Goal: Task Accomplishment & Management: Complete application form

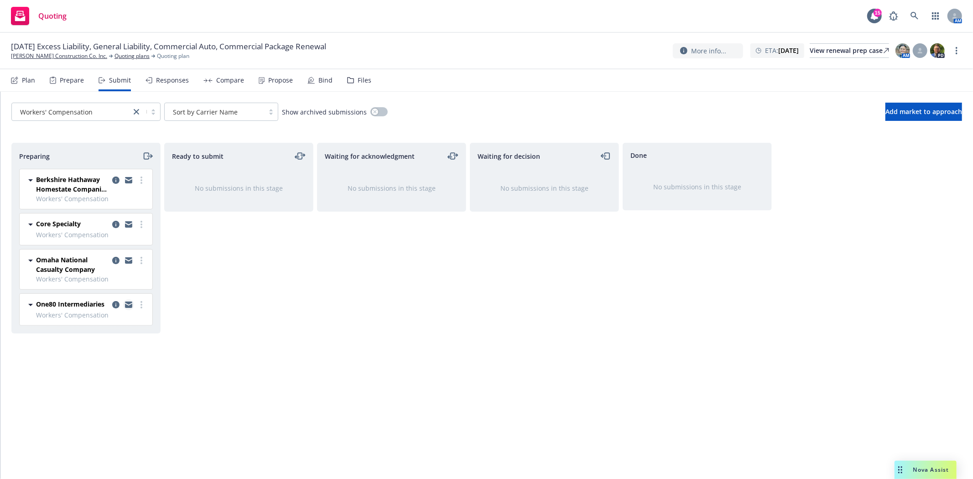
click at [126, 300] on link "copy logging email" at bounding box center [128, 304] width 11 height 11
click at [128, 183] on icon "copy logging email" at bounding box center [128, 181] width 7 height 4
click at [895, 110] on span "Add market to approach" at bounding box center [924, 111] width 77 height 9
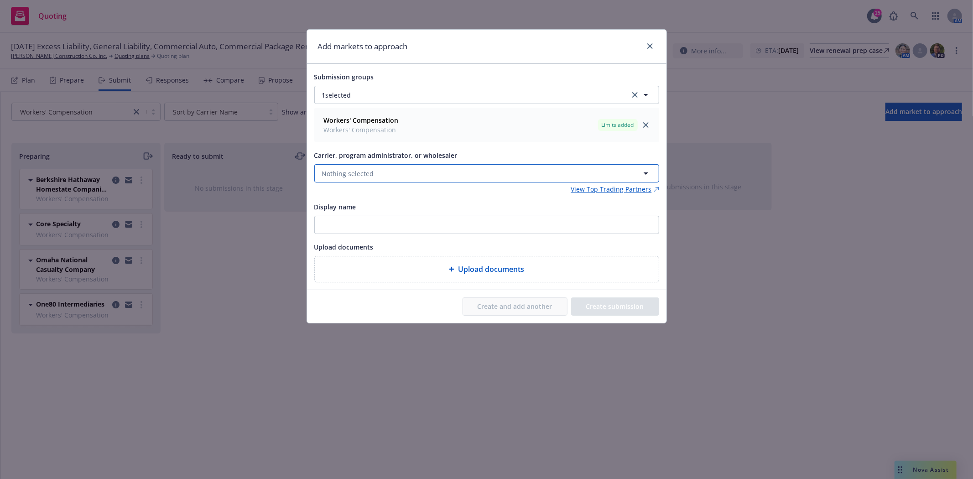
click at [398, 174] on button "Nothing selected" at bounding box center [486, 173] width 345 height 18
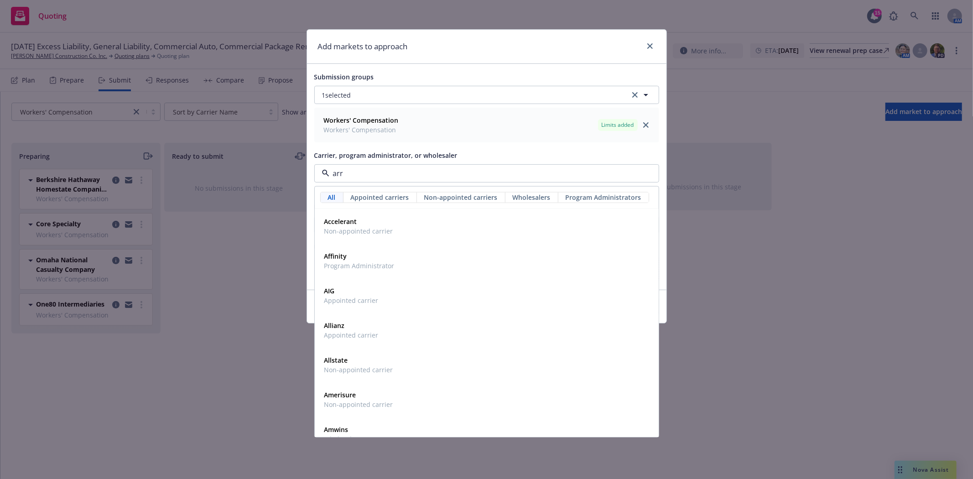
type input "arro"
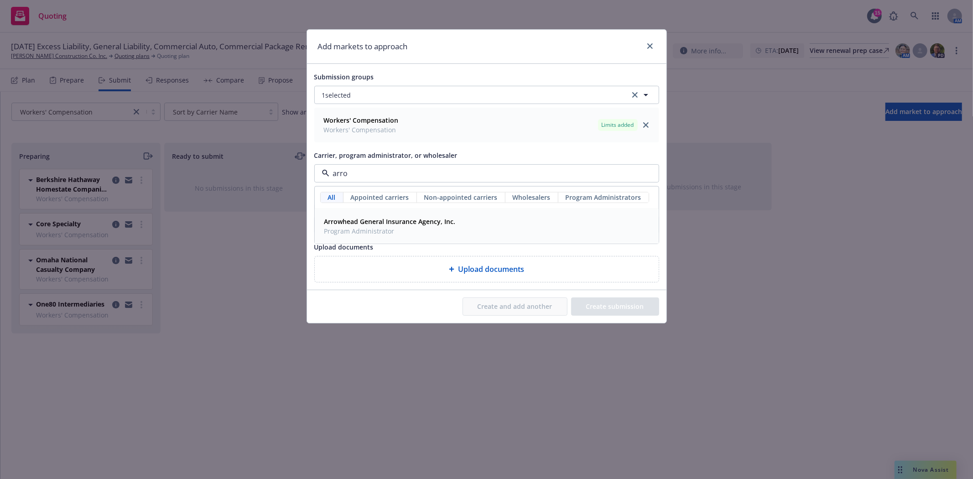
click at [389, 222] on strong "Arrowhead General Insurance Agency, Inc." at bounding box center [389, 221] width 131 height 9
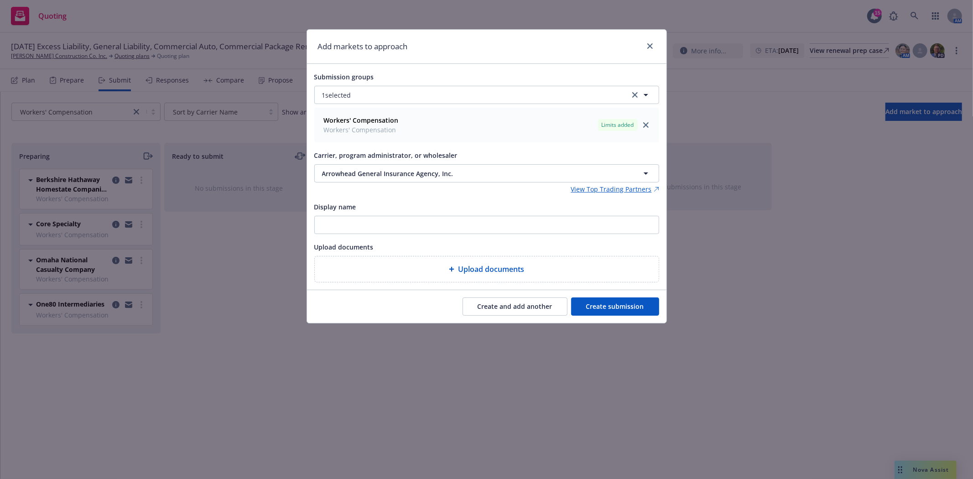
click at [594, 303] on button "Create submission" at bounding box center [615, 307] width 88 height 18
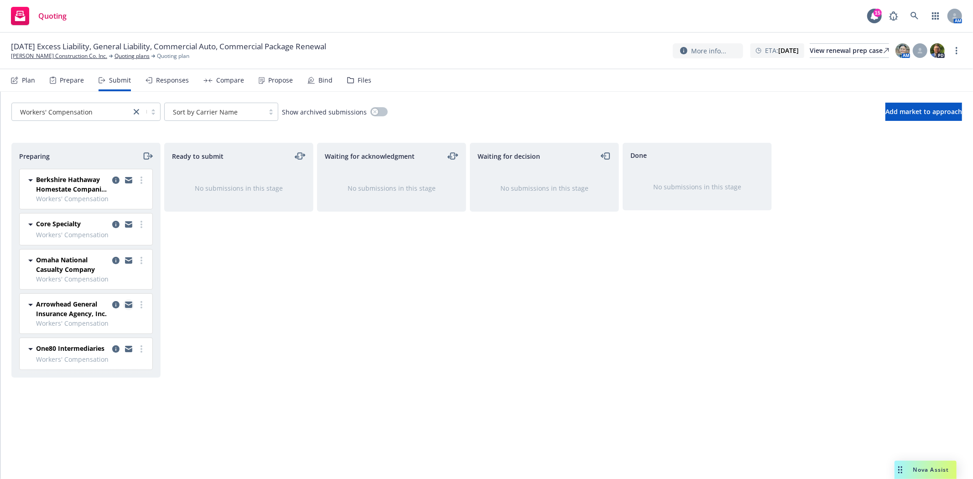
click at [129, 306] on icon "copy logging email" at bounding box center [128, 306] width 7 height 4
click at [146, 159] on icon "moveRight" at bounding box center [146, 156] width 5 height 6
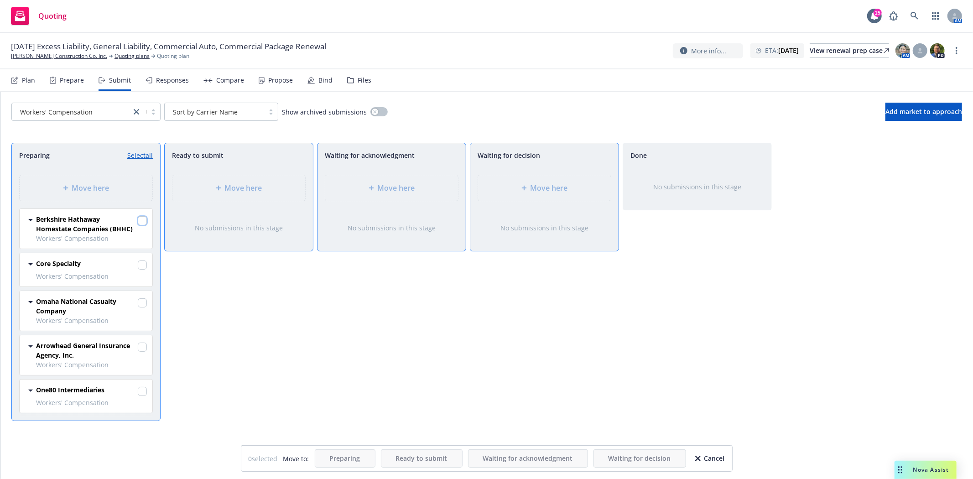
click at [145, 220] on input "checkbox" at bounding box center [142, 220] width 9 height 9
checkbox input "true"
click at [141, 266] on input "checkbox" at bounding box center [142, 265] width 9 height 9
checkbox input "true"
click at [142, 350] on input "checkbox" at bounding box center [142, 347] width 9 height 9
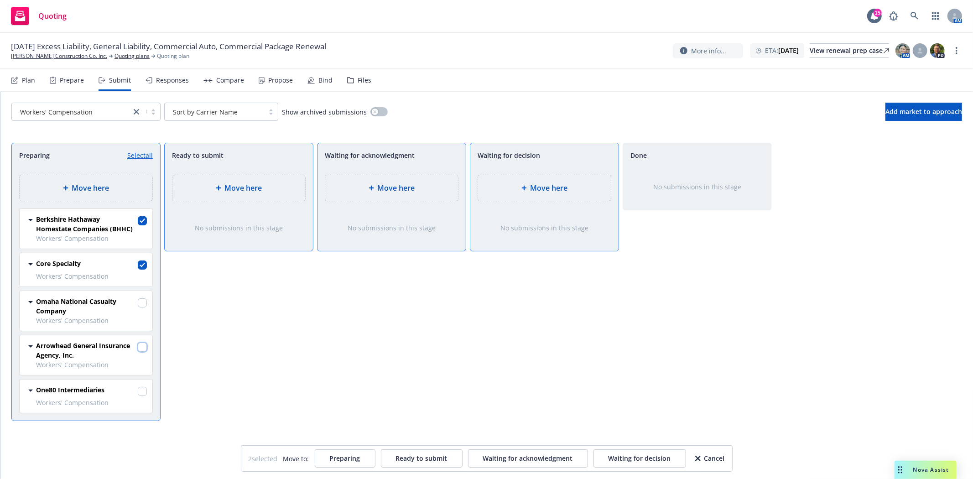
checkbox input "true"
click at [142, 392] on input "checkbox" at bounding box center [142, 391] width 9 height 9
checkbox input "true"
click at [510, 182] on div "Move here" at bounding box center [544, 188] width 133 height 26
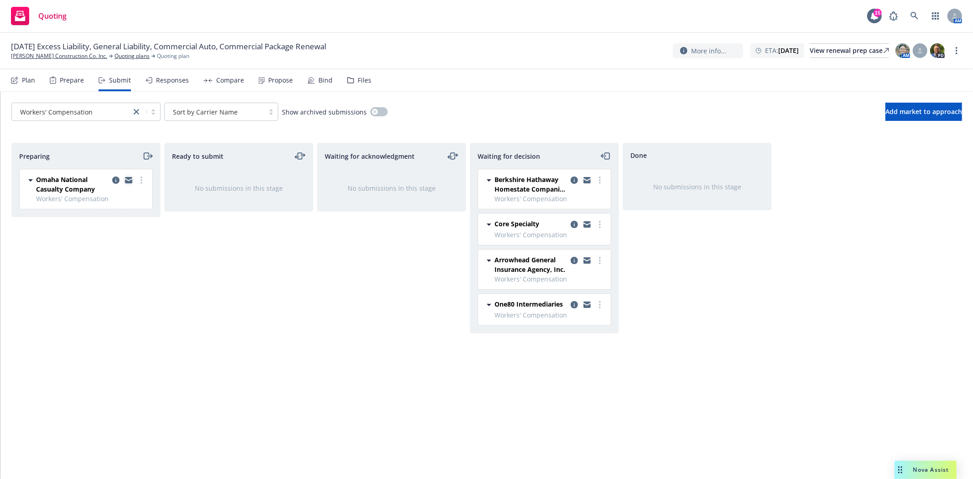
click at [126, 180] on icon "copy logging email" at bounding box center [128, 181] width 7 height 4
click at [146, 157] on icon "moveRight" at bounding box center [147, 156] width 10 height 11
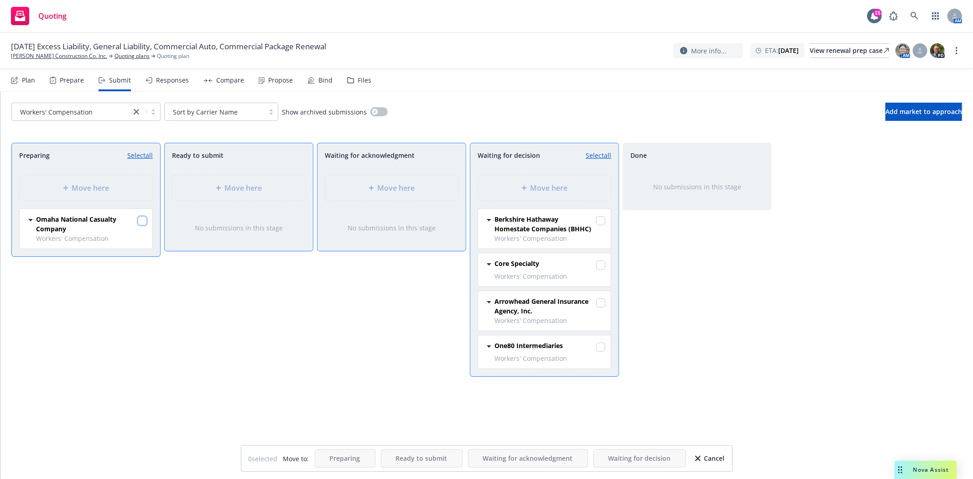
click at [144, 224] on input "checkbox" at bounding box center [142, 220] width 9 height 9
checkbox input "true"
click at [579, 191] on div "Move here" at bounding box center [545, 188] width 118 height 11
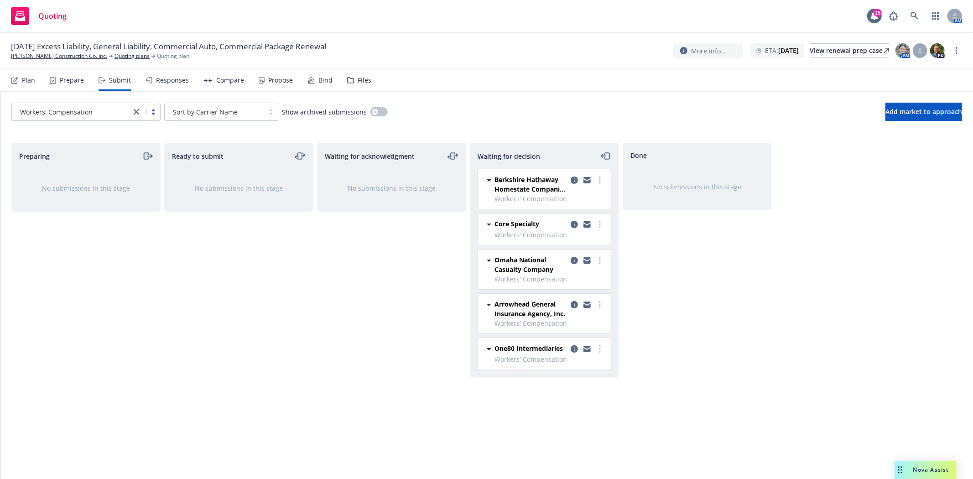
click at [139, 113] on link "close" at bounding box center [136, 111] width 11 height 11
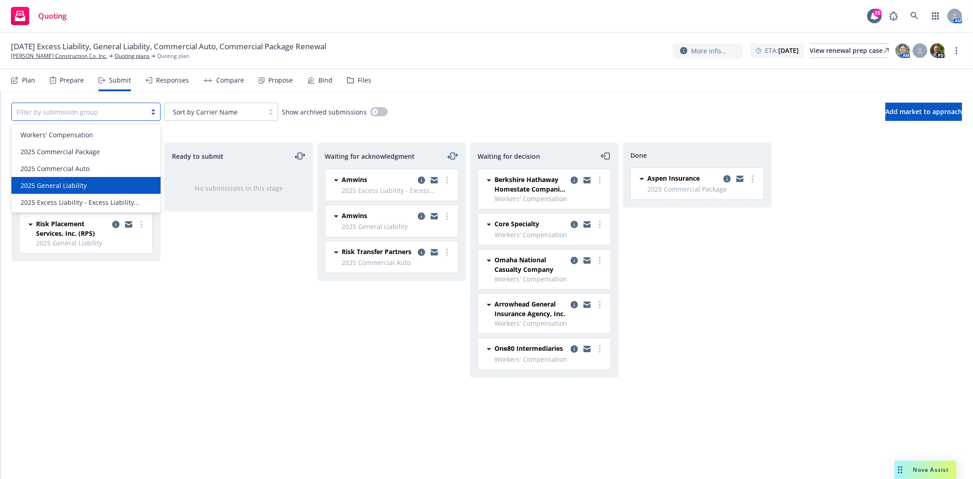
click at [227, 335] on div "Ready to submit No submissions in this stage" at bounding box center [238, 301] width 149 height 317
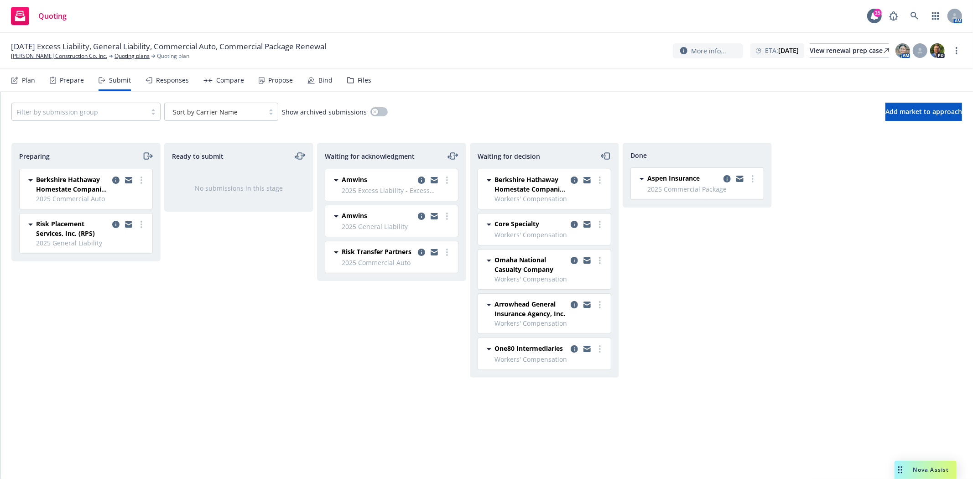
click at [752, 323] on div "Done Aspen Insurance 2025 Commercial Package [DATE] 11:52 AM" at bounding box center [697, 301] width 149 height 317
